Goal: Information Seeking & Learning: Understand process/instructions

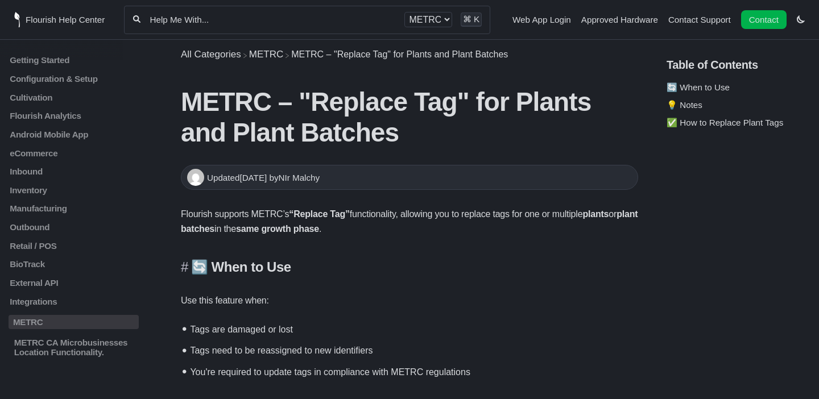
click at [408, 269] on h4 "🔄 When to Use" at bounding box center [409, 267] width 457 height 16
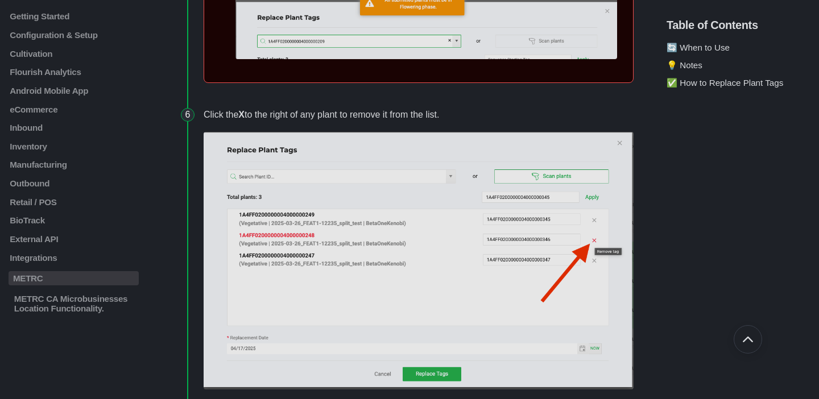
scroll to position [964, 0]
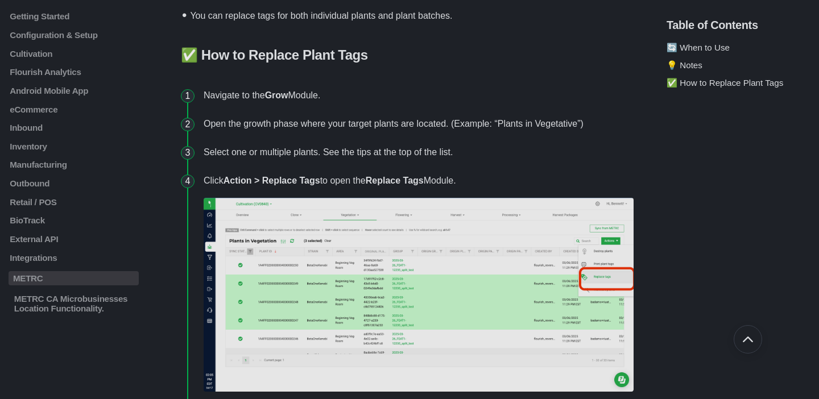
scroll to position [500, 0]
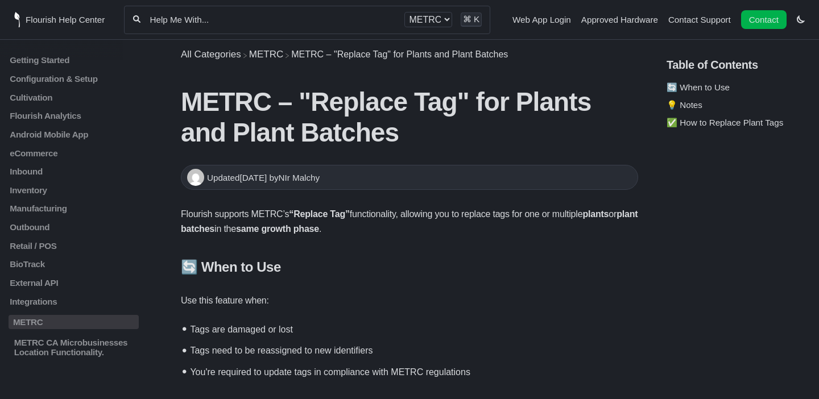
click at [318, 25] on div "All categories METRC ⌘ K" at bounding box center [307, 20] width 366 height 28
click at [323, 16] on input "Help Me With..." at bounding box center [273, 19] width 248 height 11
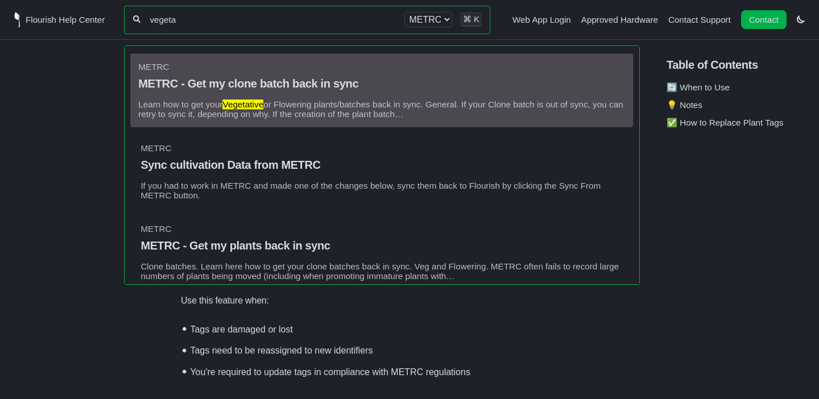
type input "vegeta"
click at [354, 103] on p "Learn how to get your Vegetative or Flowering plants/batches back in sync. Gene…" at bounding box center [382, 108] width 487 height 19
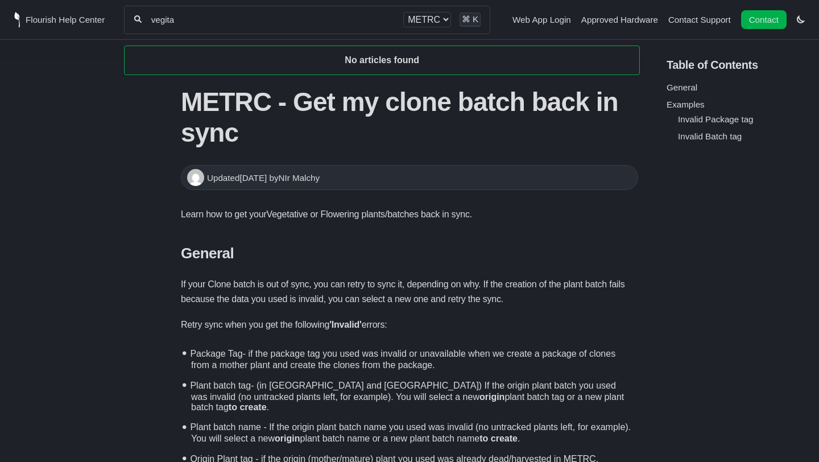
click at [260, 36] on section "vegita All categories METRC ⌘ K No articles found" at bounding box center [307, 19] width 366 height 47
click at [256, 27] on div "vegita All categories METRC ⌘ K" at bounding box center [307, 20] width 366 height 28
click at [251, 25] on div "vegita All categories METRC ⌘ K" at bounding box center [307, 20] width 366 height 28
click at [233, 20] on input "vegita" at bounding box center [272, 19] width 245 height 11
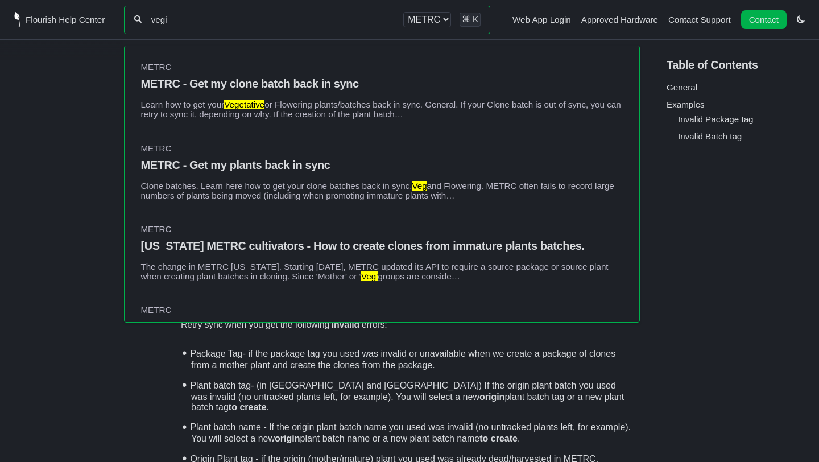
click at [233, 20] on input "vegi" at bounding box center [272, 19] width 245 height 11
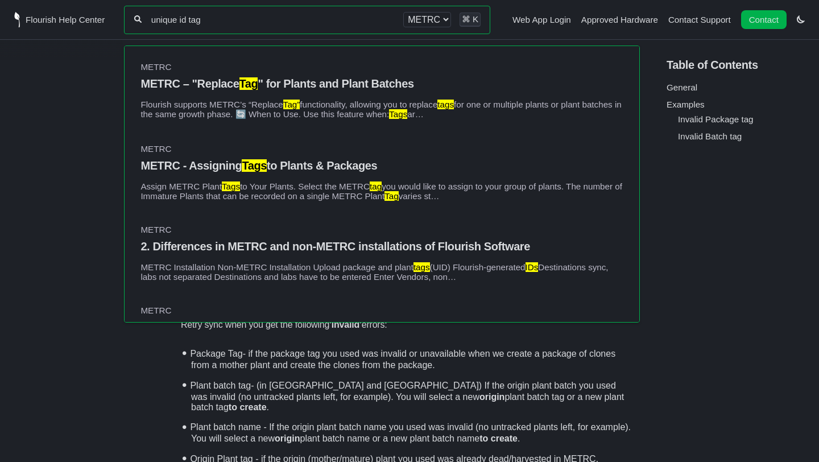
click at [304, 22] on input "unique id tag" at bounding box center [272, 19] width 245 height 11
click at [272, 27] on div "unique id tag All categories METRC ⌘ K" at bounding box center [307, 20] width 366 height 28
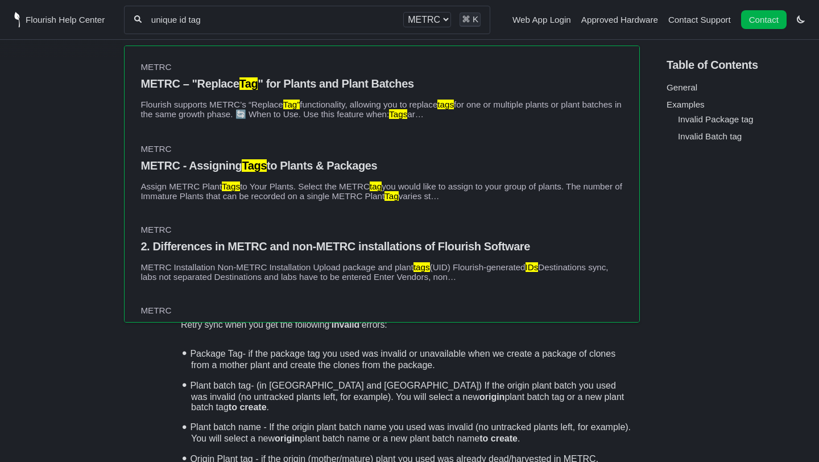
click at [272, 27] on div "unique id tag All categories METRC ⌘ K" at bounding box center [307, 20] width 366 height 28
click at [368, 23] on input "unique id tag" at bounding box center [272, 19] width 245 height 11
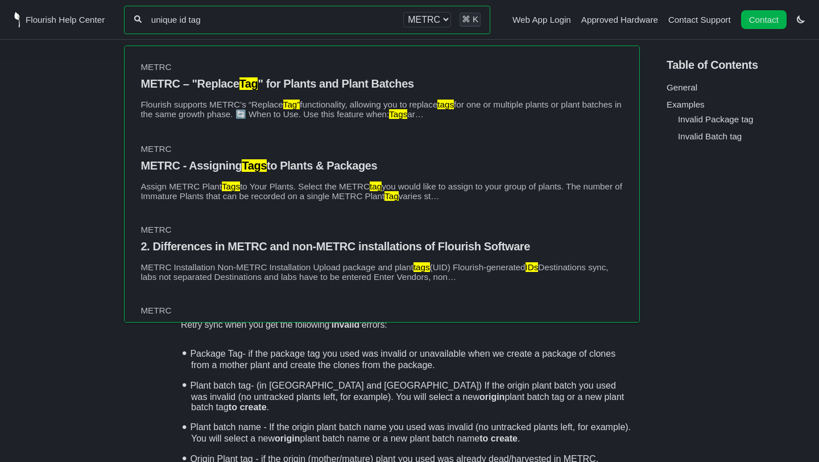
click at [368, 23] on input "unique id tag" at bounding box center [272, 19] width 245 height 11
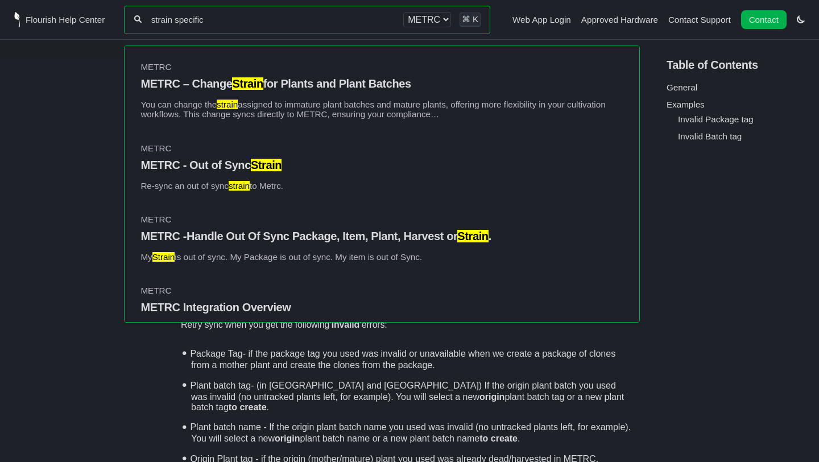
type input "strain specific"
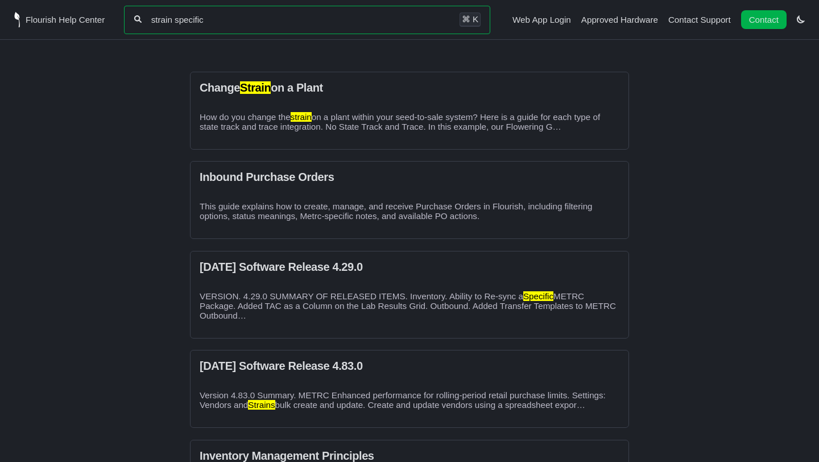
click at [357, 17] on input "strain specific" at bounding box center [300, 19] width 301 height 11
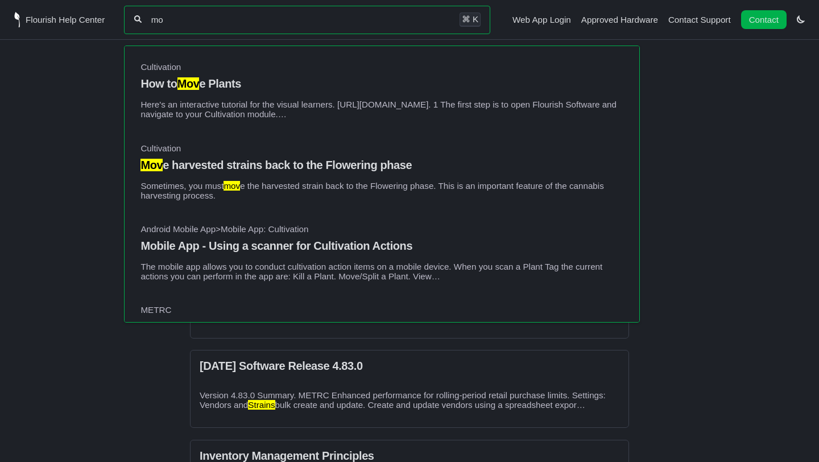
type input "m"
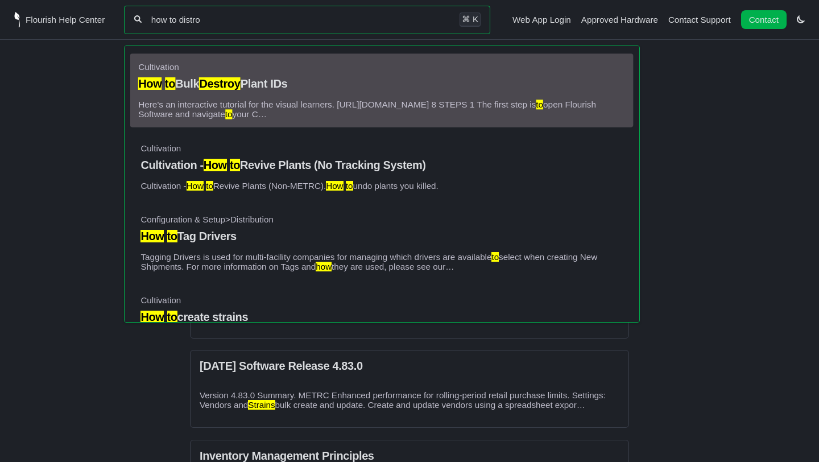
type input "how to distro"
click at [239, 81] on mark "Destroy" at bounding box center [220, 84] width 41 height 13
